Goal: Obtain resource: Download file/media

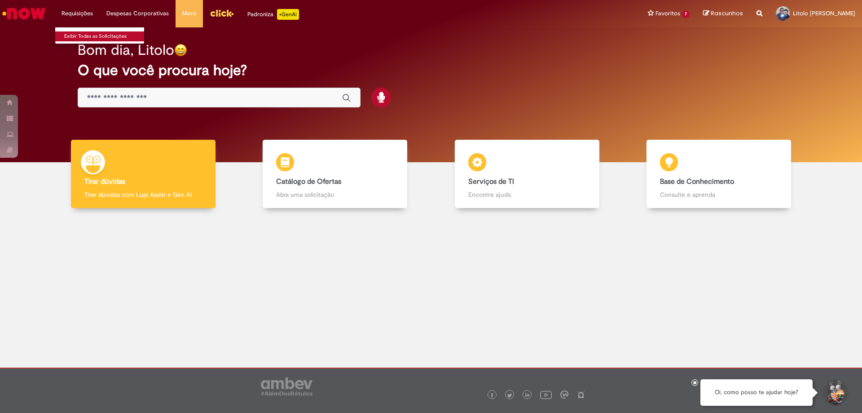
click at [85, 32] on link "Exibir Todas as Solicitações" at bounding box center [104, 36] width 99 height 10
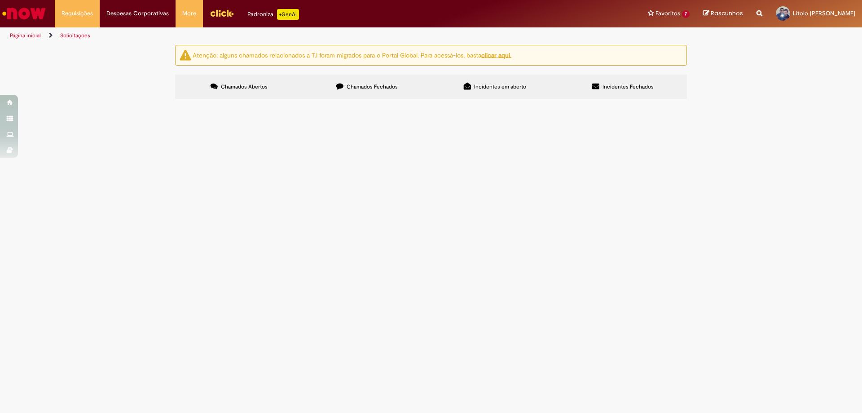
click at [0, 0] on span at bounding box center [0, 0] width 0 height 0
click at [418, 190] on main "Solicitações Atenção: alguns chamados relacionados a T.I foram migrados para o …" at bounding box center [431, 228] width 862 height 368
click at [0, 0] on span "usando este filtro" at bounding box center [0, 0] width 0 height 0
click at [0, 0] on button at bounding box center [0, 0] width 0 height 0
click at [383, 90] on span "Chamados Fechados" at bounding box center [372, 86] width 51 height 7
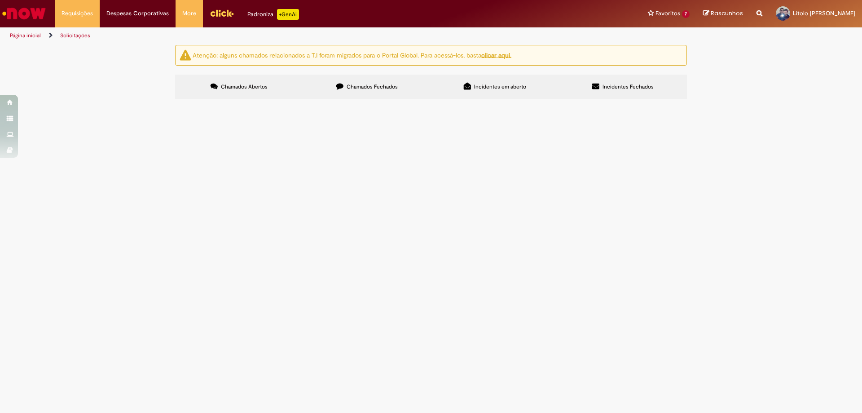
click at [0, 0] on span at bounding box center [0, 0] width 0 height 0
click at [0, 0] on button at bounding box center [0, 0] width 0 height 0
click at [0, 0] on div "Status" at bounding box center [0, 0] width 0 height 0
click at [0, 0] on span "Eu, Lítolo [PERSON_NAME] do Nascimento, funcionário da empresa Ambev S/A exerce…" at bounding box center [0, 0] width 0 height 0
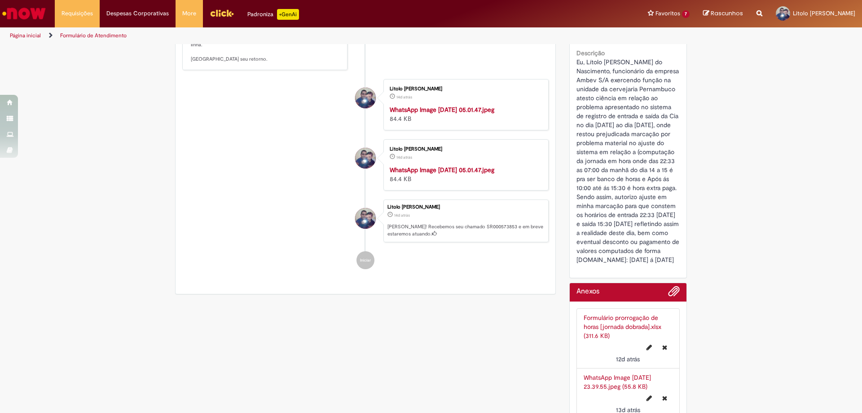
scroll to position [494, 0]
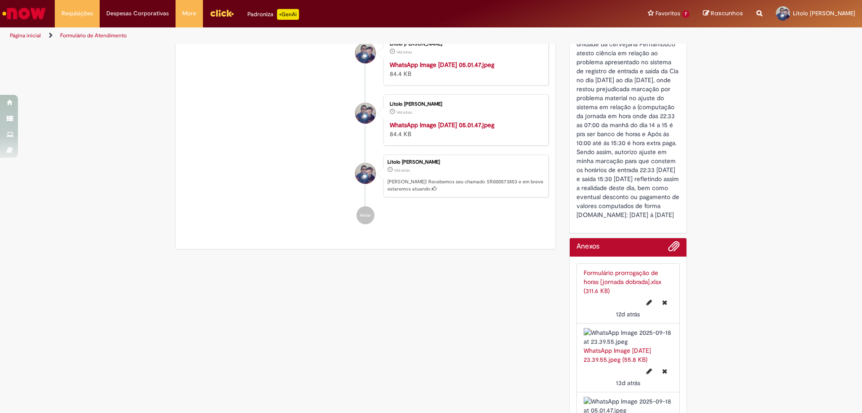
click at [420, 60] on img "Histórico de tíquete" at bounding box center [465, 60] width 150 height 0
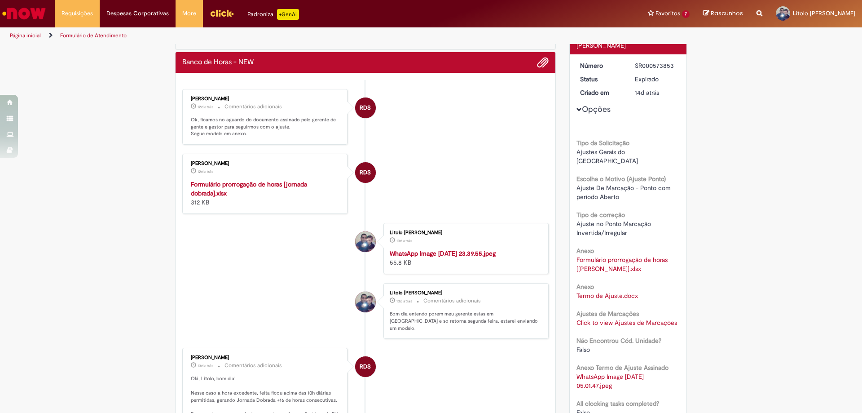
scroll to position [0, 0]
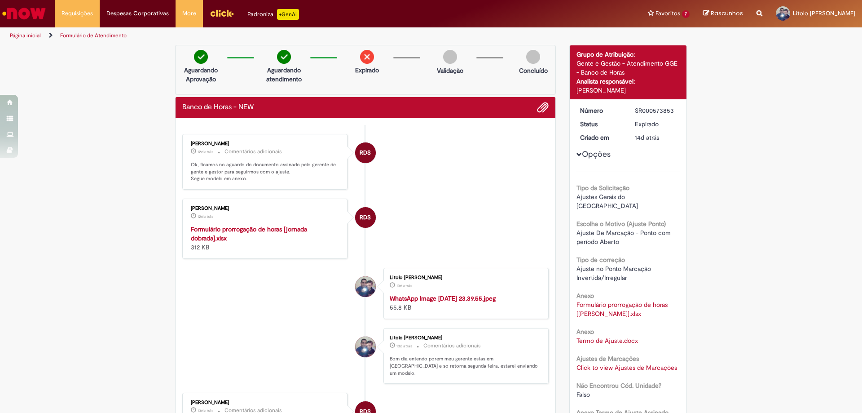
click at [449, 152] on li "RDS [PERSON_NAME] 12d atrás 12 dias atrás Comentários adicionais Ok, ficamos no…" at bounding box center [365, 162] width 366 height 56
click at [246, 229] on strong "Formulário prorrogação de horas [jornada dobrada].xlsx" at bounding box center [249, 233] width 116 height 17
